Goal: Task Accomplishment & Management: Complete application form

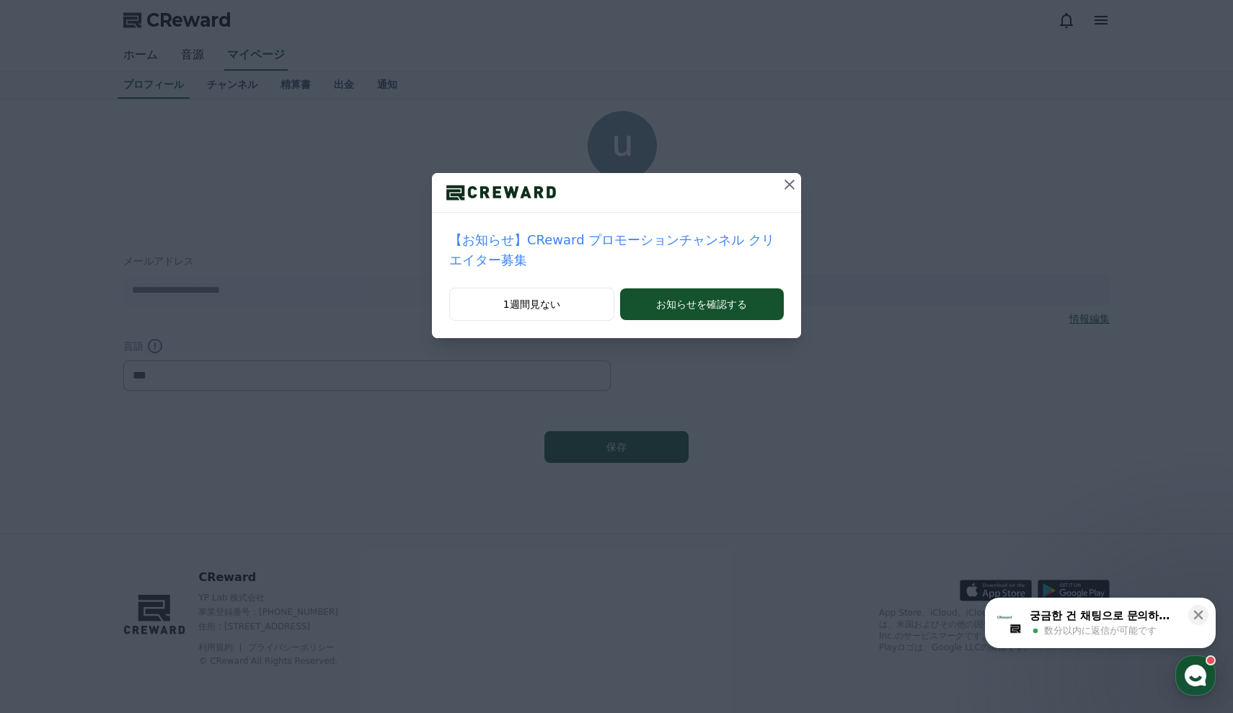
click at [785, 186] on icon at bounding box center [789, 184] width 17 height 17
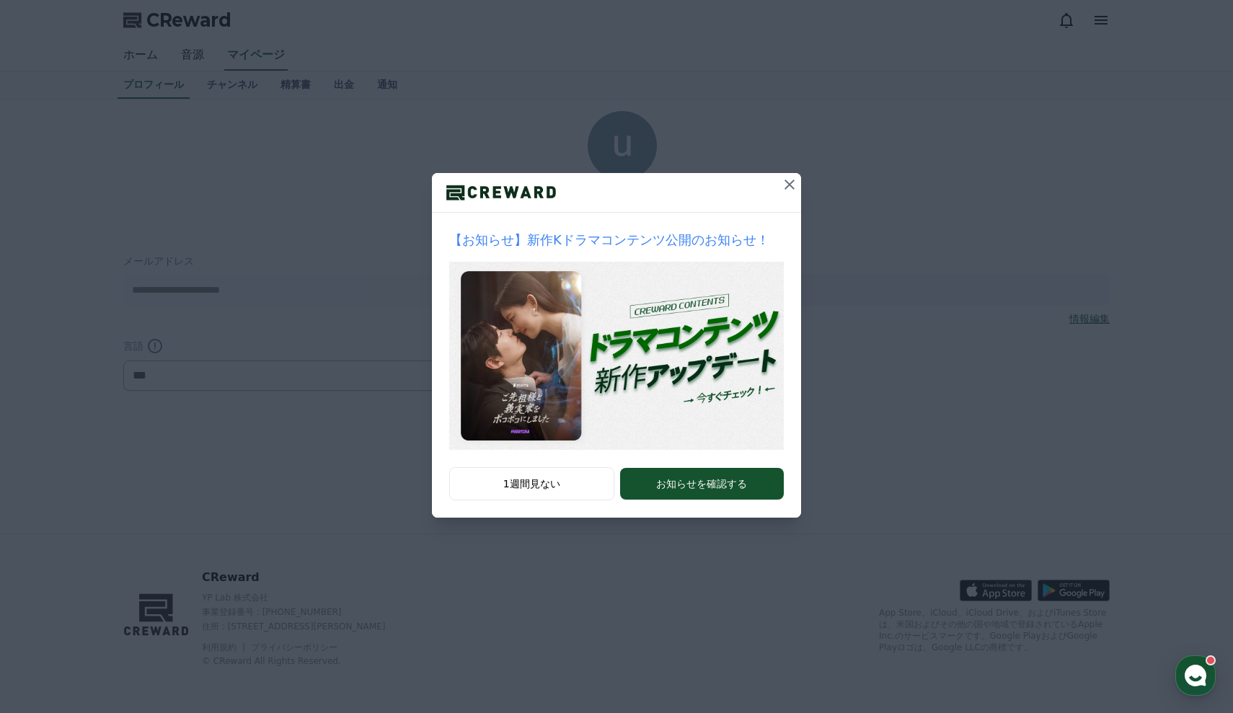
click at [789, 180] on icon at bounding box center [789, 184] width 17 height 17
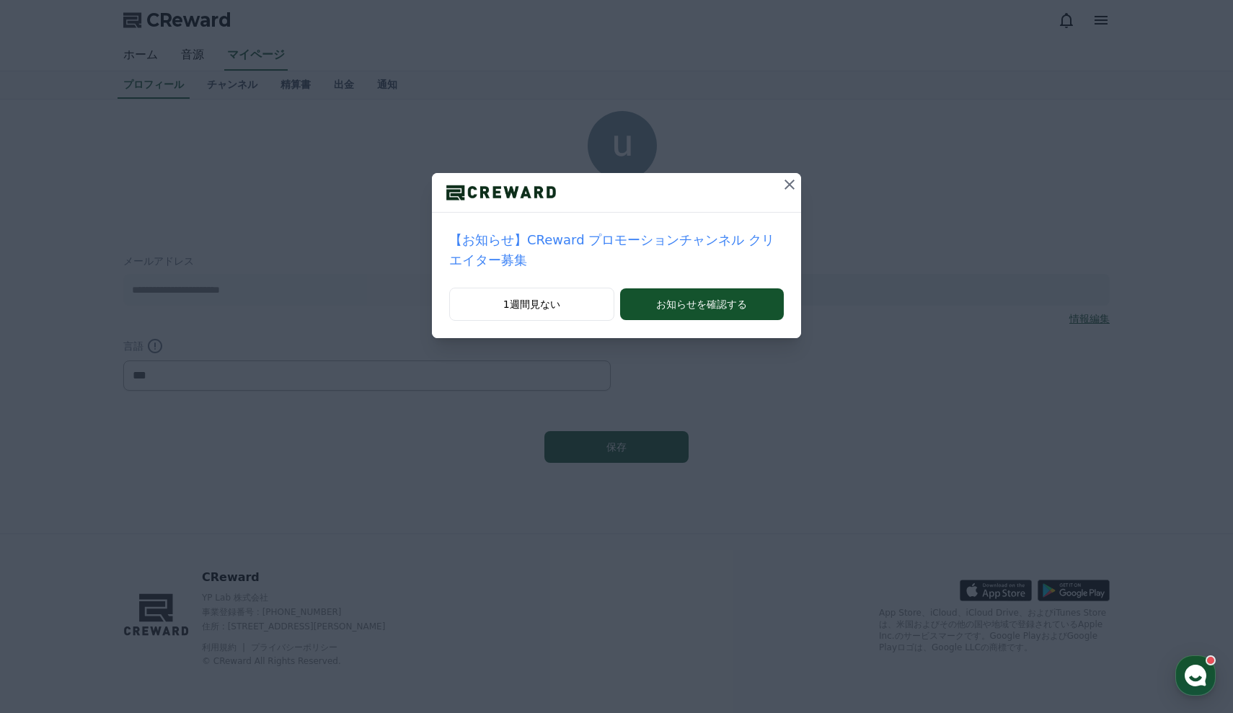
click at [790, 187] on icon at bounding box center [789, 184] width 17 height 17
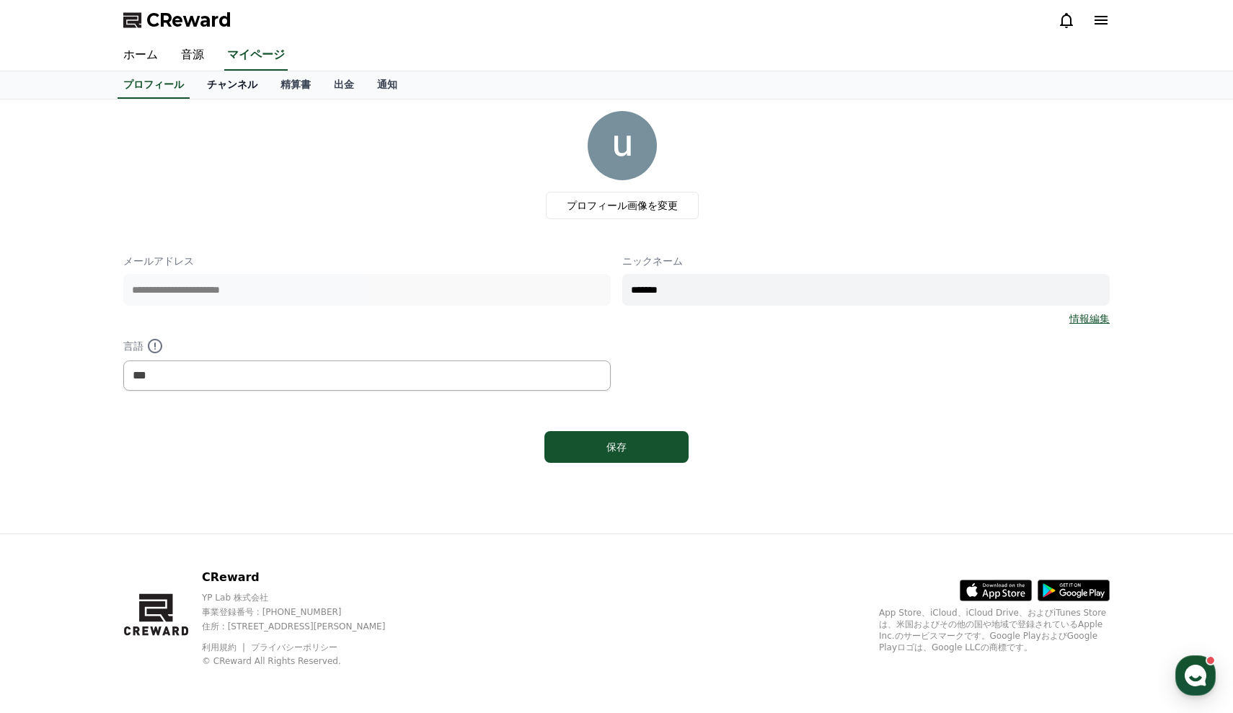
click at [228, 92] on link "チャンネル" at bounding box center [232, 84] width 74 height 27
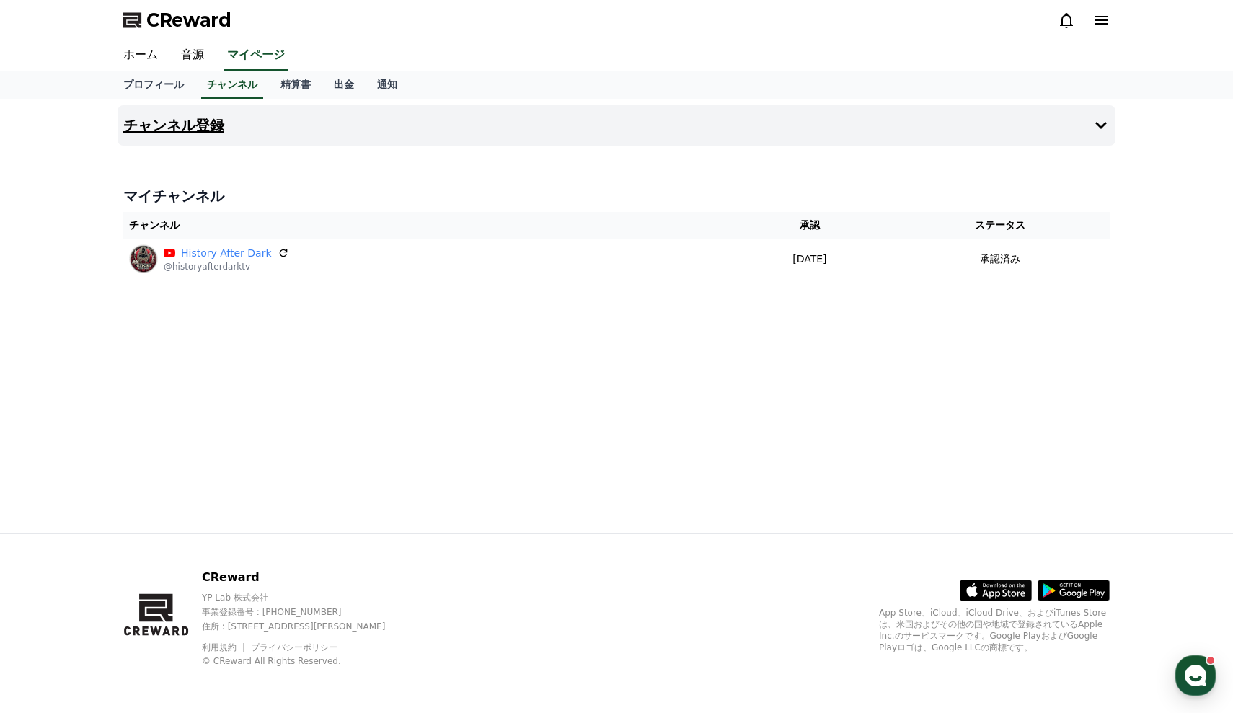
click at [155, 130] on h4 "チャンネル登録" at bounding box center [173, 125] width 101 height 16
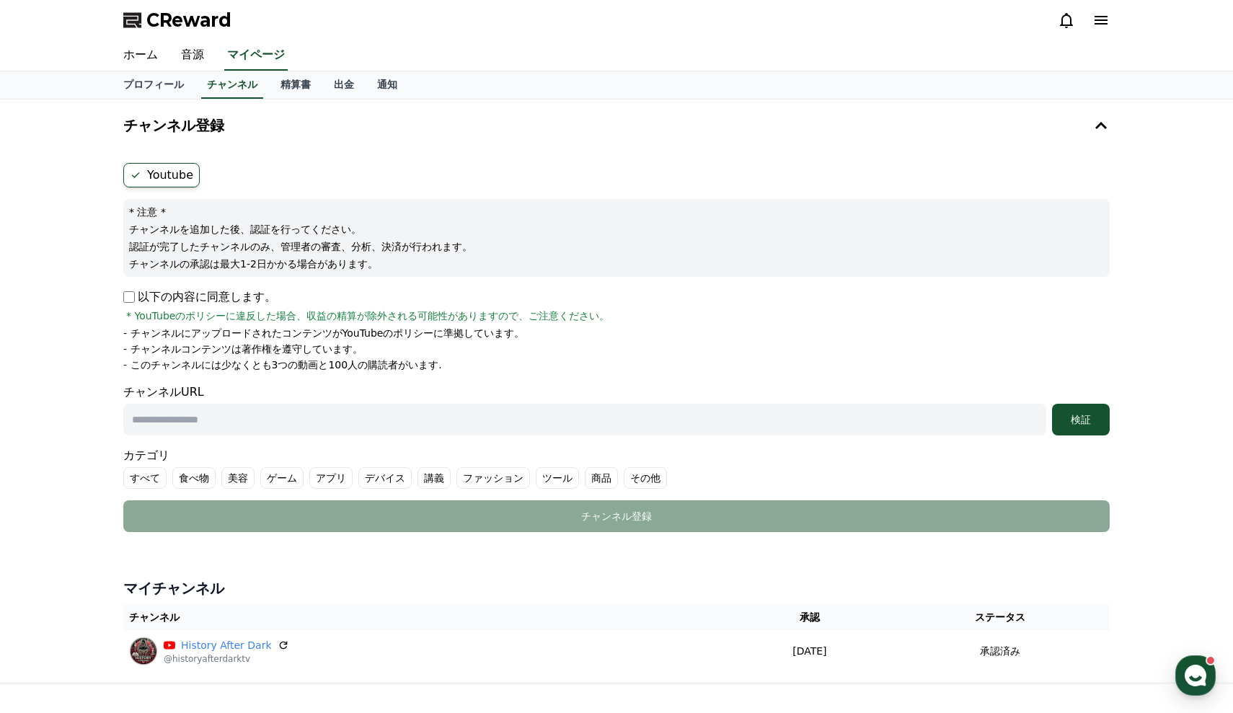
click at [316, 422] on input "text" at bounding box center [584, 420] width 923 height 32
